Goal: Task Accomplishment & Management: Use online tool/utility

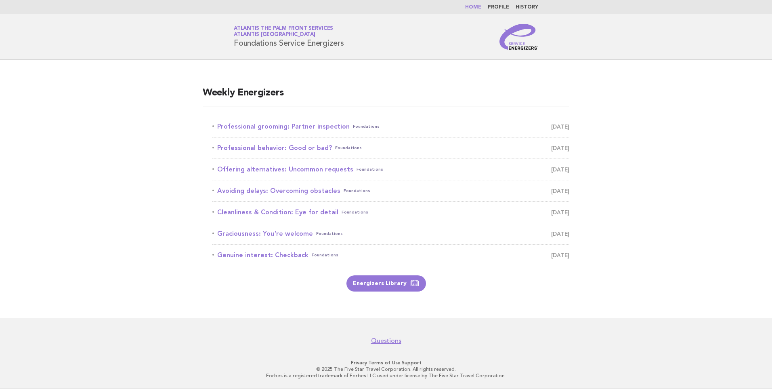
drag, startPoint x: 275, startPoint y: 126, endPoint x: 272, endPoint y: 137, distance: 11.3
click at [275, 126] on link "Professional grooming: Partner inspection Foundations [DATE]" at bounding box center [391, 126] width 357 height 11
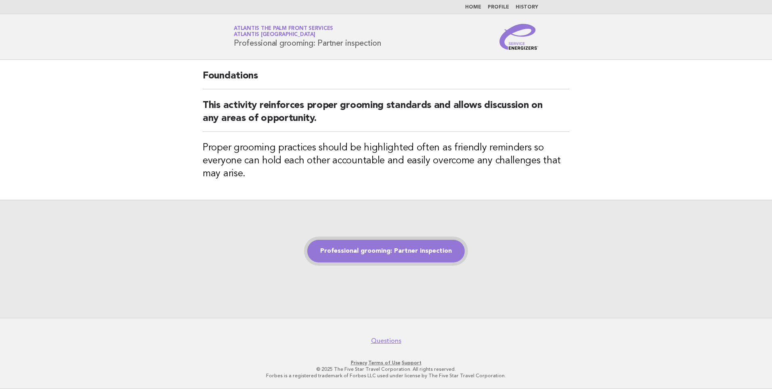
click at [375, 254] on link "Professional grooming: Partner inspection" at bounding box center [386, 251] width 158 height 23
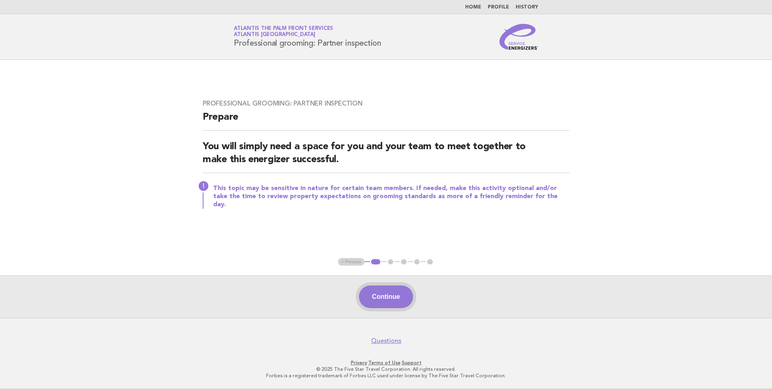
click at [385, 290] on button "Continue" at bounding box center [386, 296] width 54 height 23
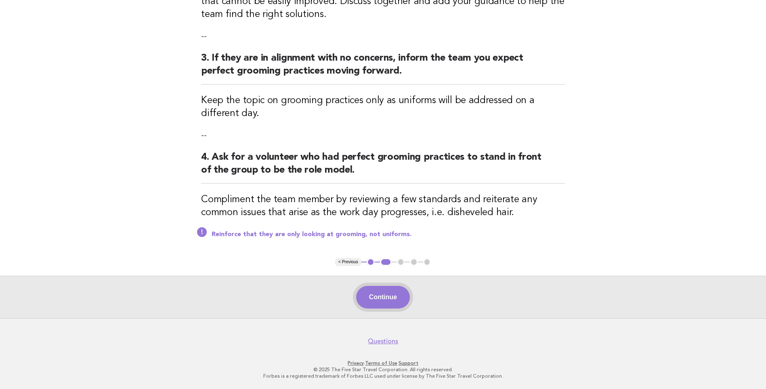
click at [375, 294] on button "Continue" at bounding box center [383, 297] width 54 height 23
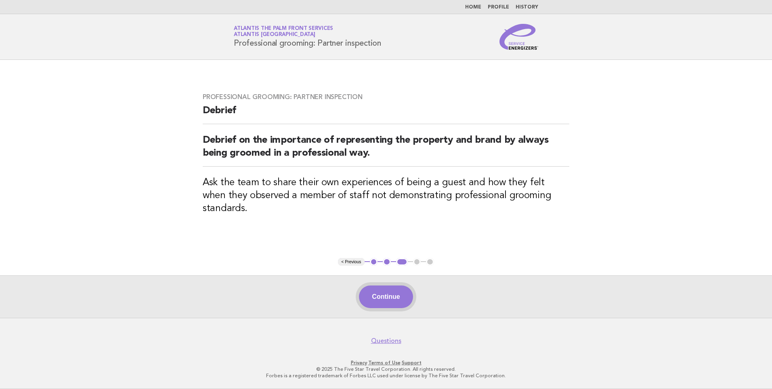
click at [388, 301] on button "Continue" at bounding box center [386, 296] width 54 height 23
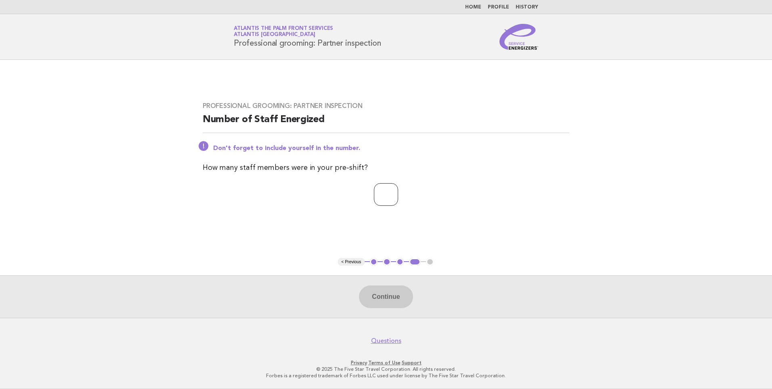
click at [394, 198] on input "number" at bounding box center [386, 194] width 24 height 23
type input "*"
click at [380, 293] on button "Continue" at bounding box center [386, 296] width 54 height 23
